Goal: Information Seeking & Learning: Learn about a topic

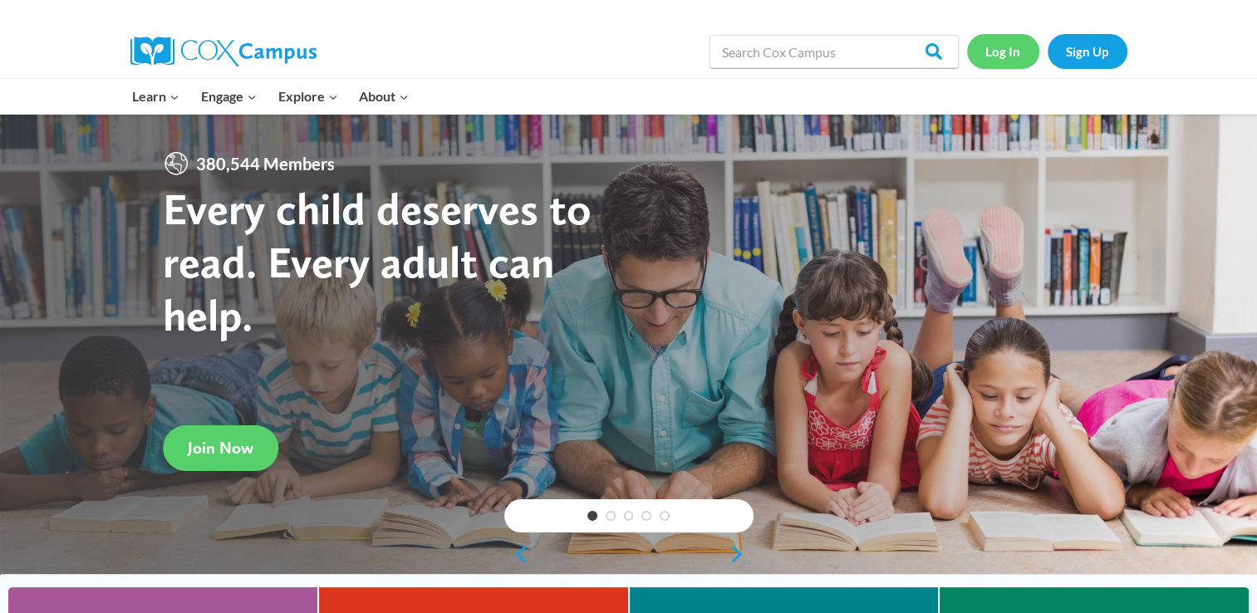
click at [1008, 56] on link "Log In" at bounding box center [1003, 51] width 72 height 34
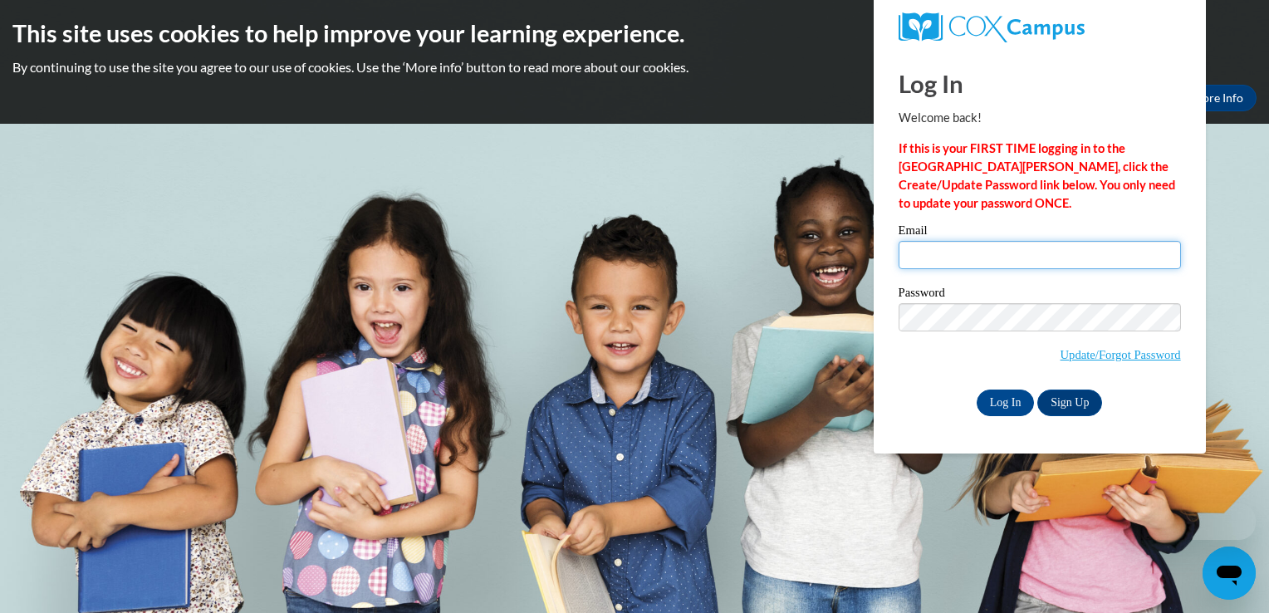
click at [974, 261] on input "Email" at bounding box center [1040, 255] width 282 height 28
type input "Latesha.thomas@utopianacademy.com"
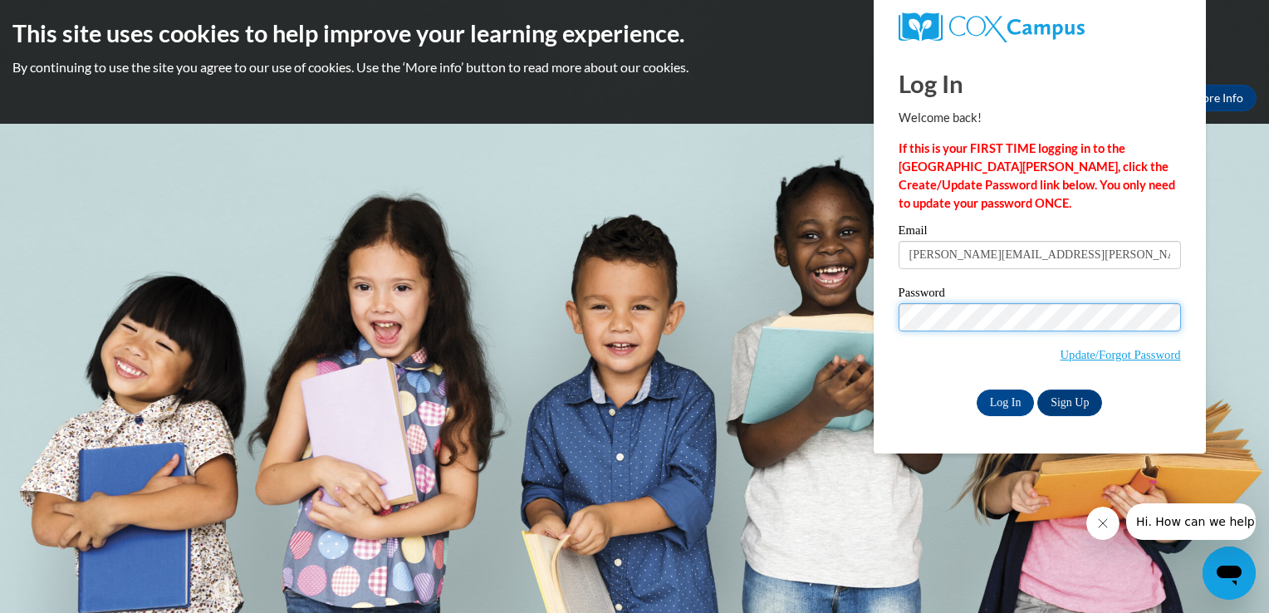
click at [977, 390] on input "Log In" at bounding box center [1006, 403] width 58 height 27
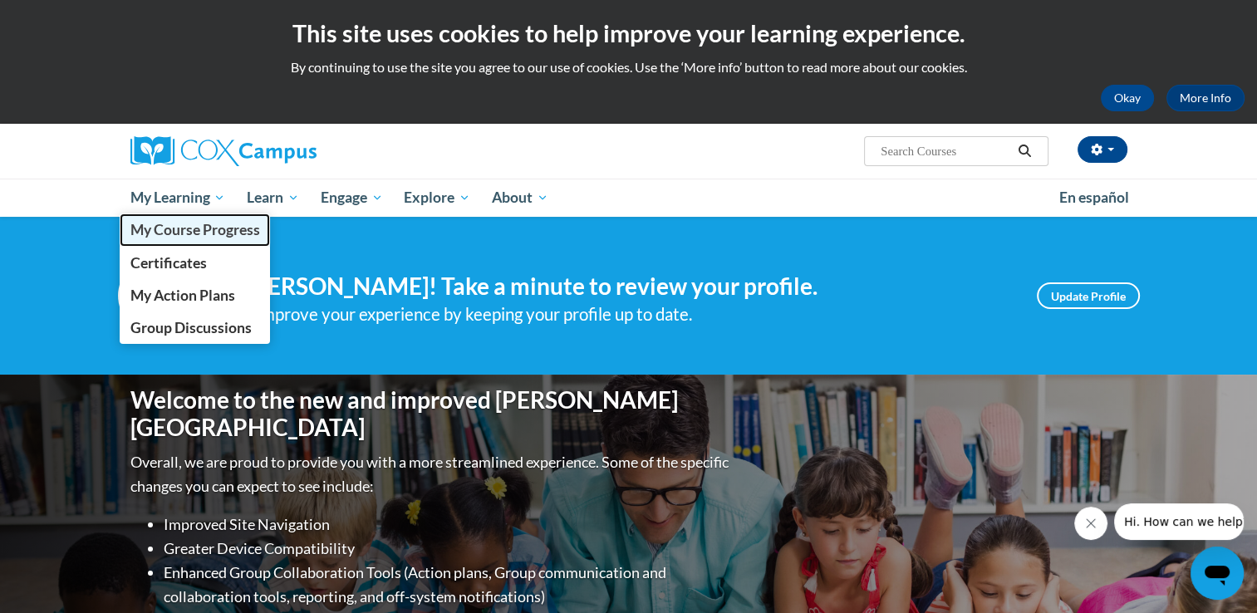
click at [193, 235] on span "My Course Progress" at bounding box center [195, 229] width 130 height 17
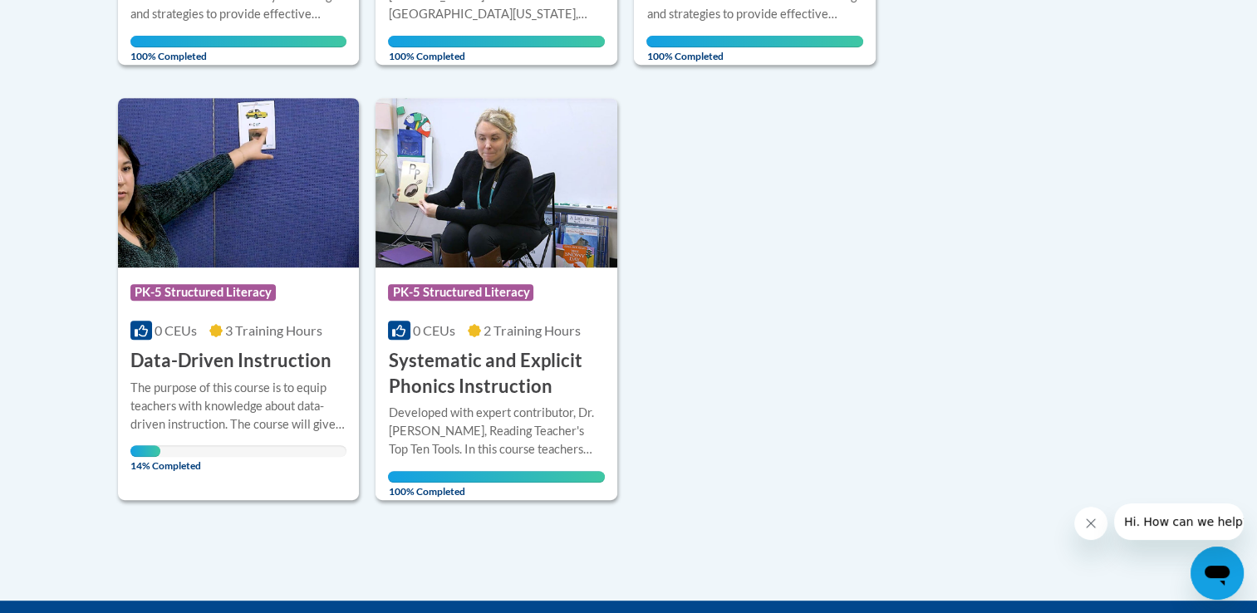
scroll to position [750, 0]
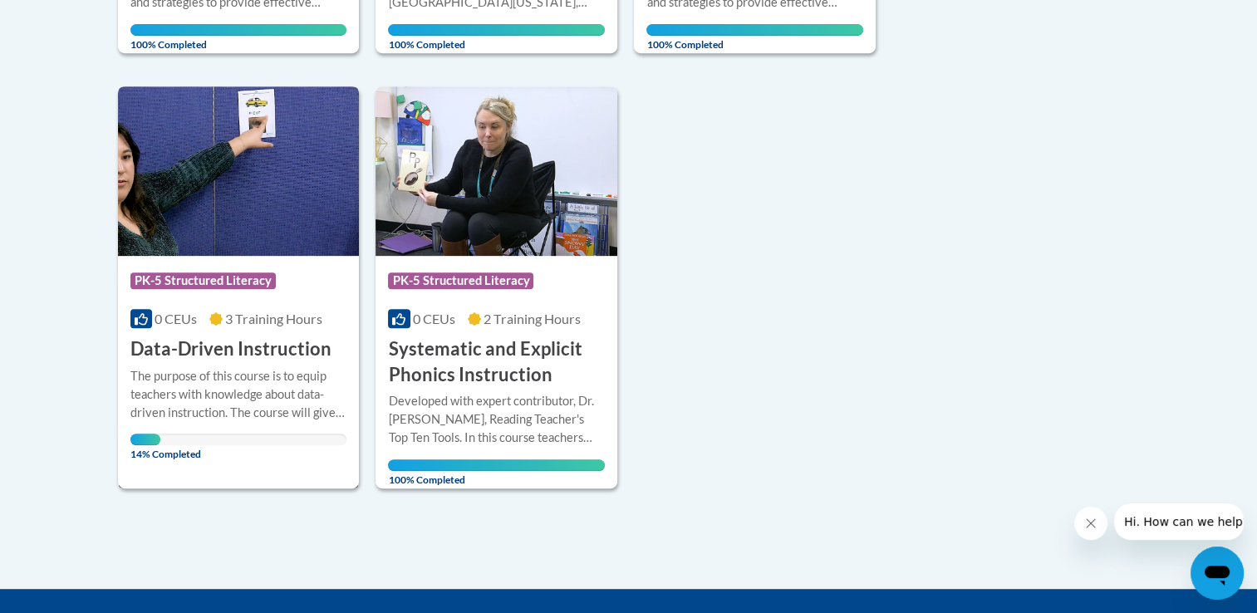
click at [276, 241] on img at bounding box center [239, 170] width 242 height 169
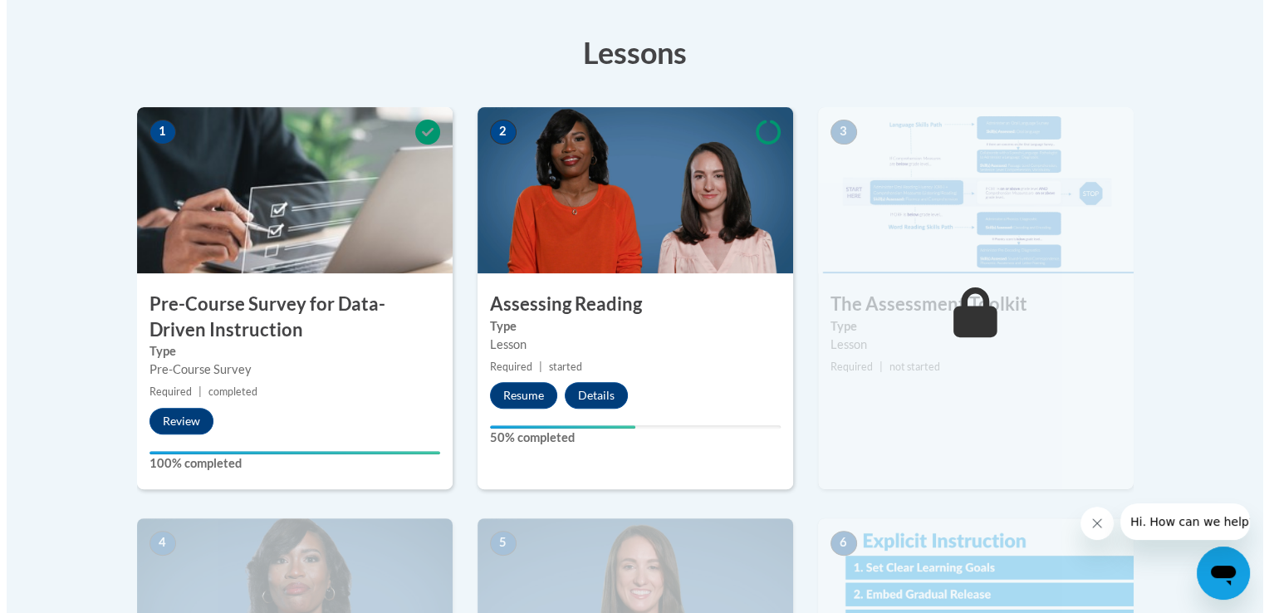
scroll to position [465, 0]
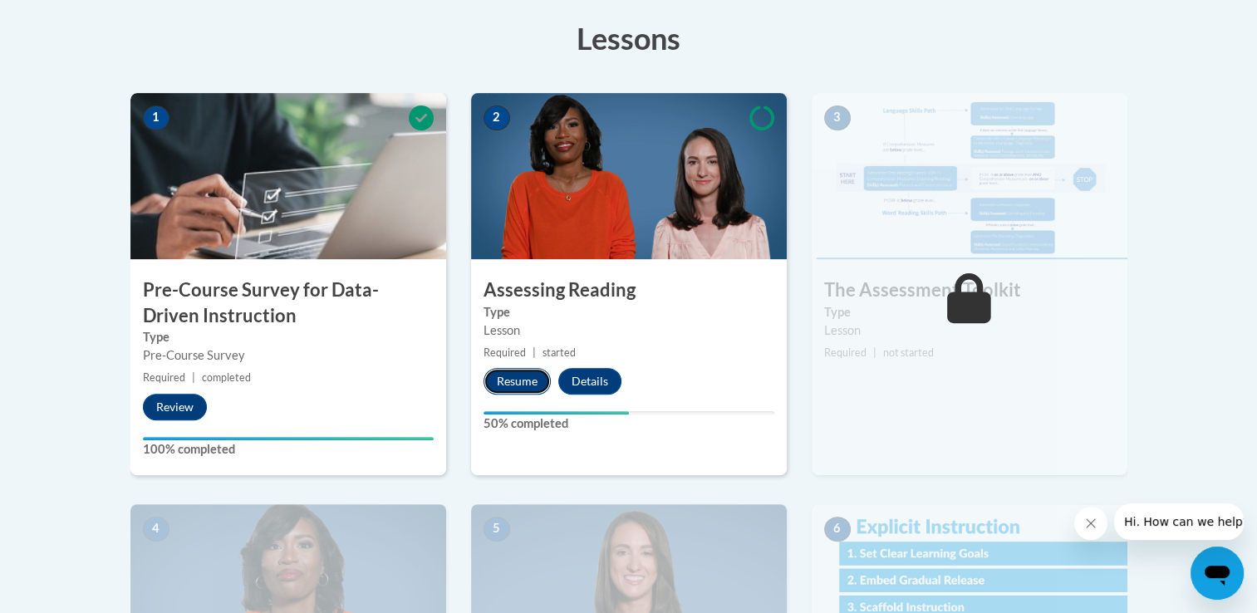
click at [526, 383] on button "Resume" at bounding box center [517, 381] width 67 height 27
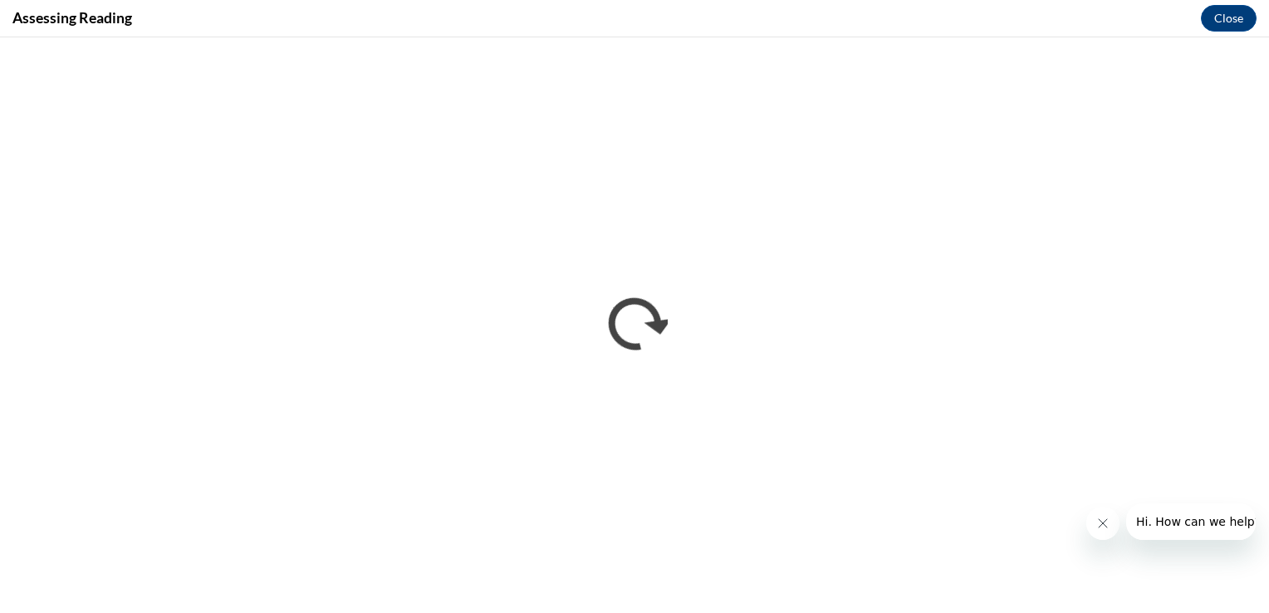
scroll to position [0, 0]
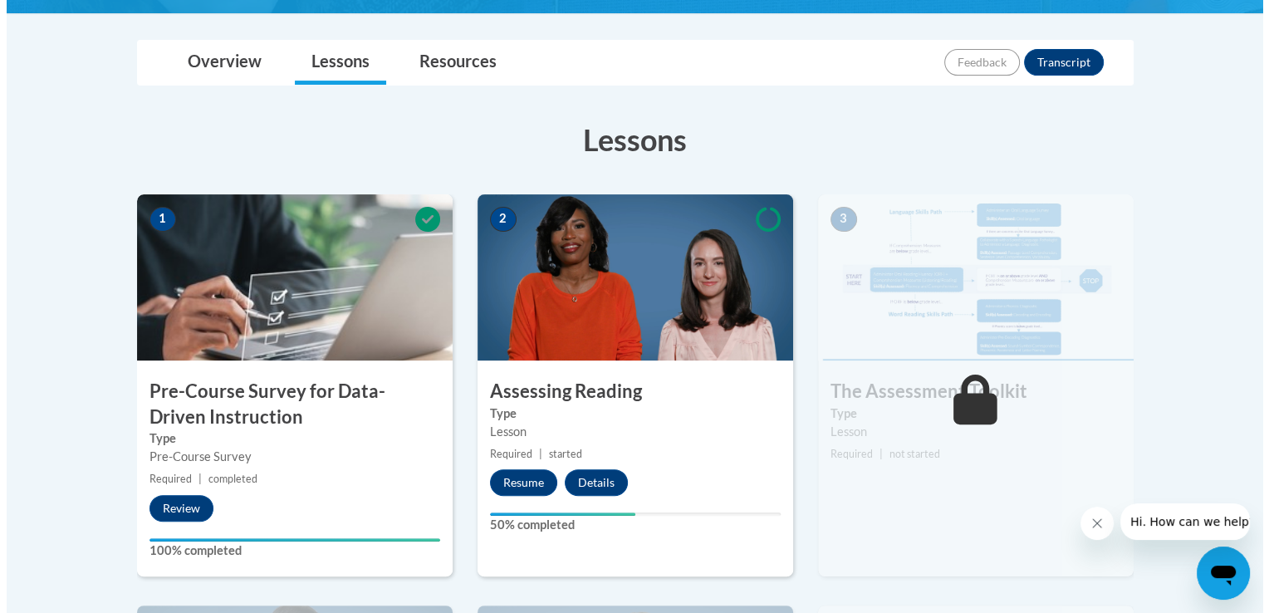
scroll to position [392, 0]
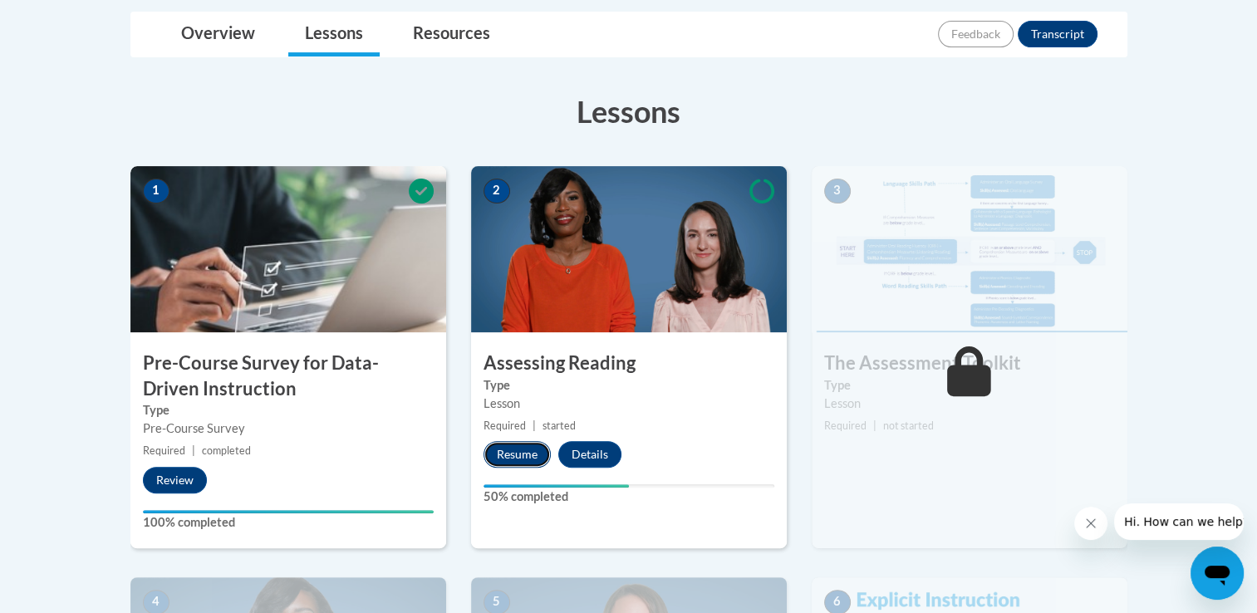
click at [508, 450] on button "Resume" at bounding box center [517, 454] width 67 height 27
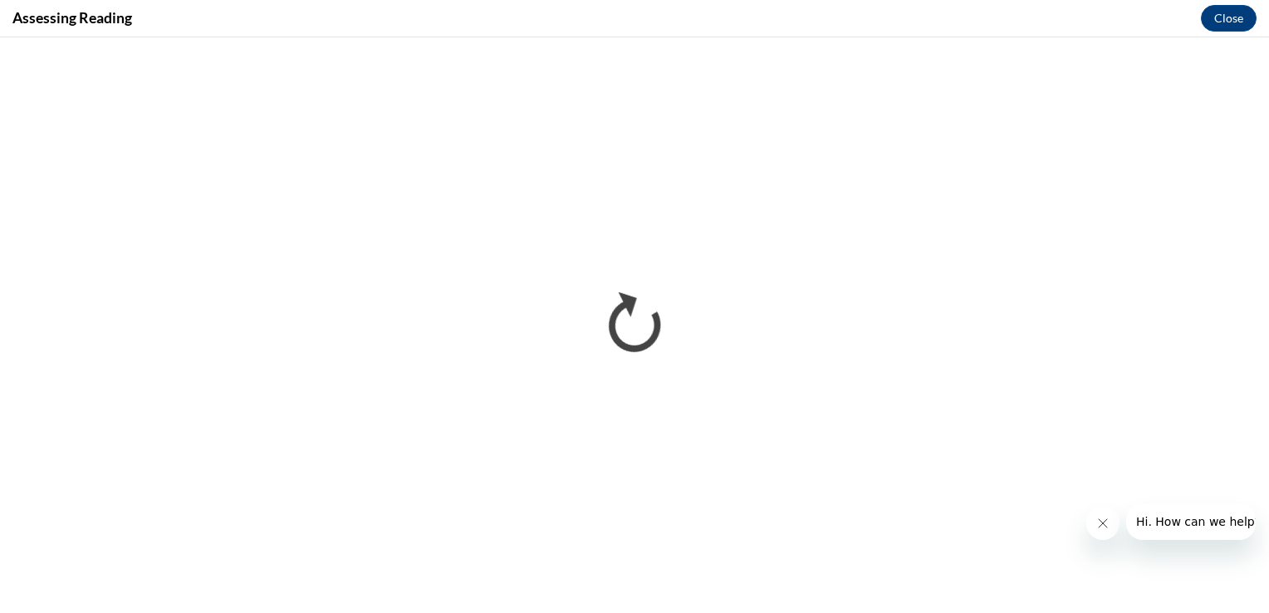
scroll to position [0, 0]
